Goal: Go to known website: Access a specific website the user already knows

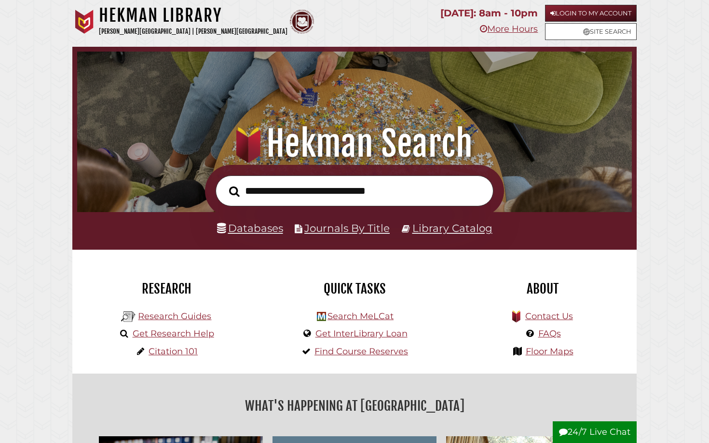
scroll to position [183, 550]
click at [591, 16] on link "Login to My Account" at bounding box center [591, 13] width 92 height 17
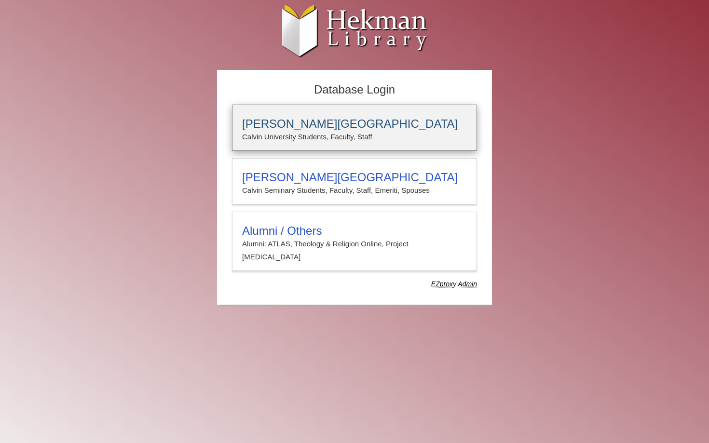
type input "*****"
click at [287, 132] on p "Calvin University Students, Faculty, Staff" at bounding box center [354, 137] width 225 height 13
